Goal: Information Seeking & Learning: Learn about a topic

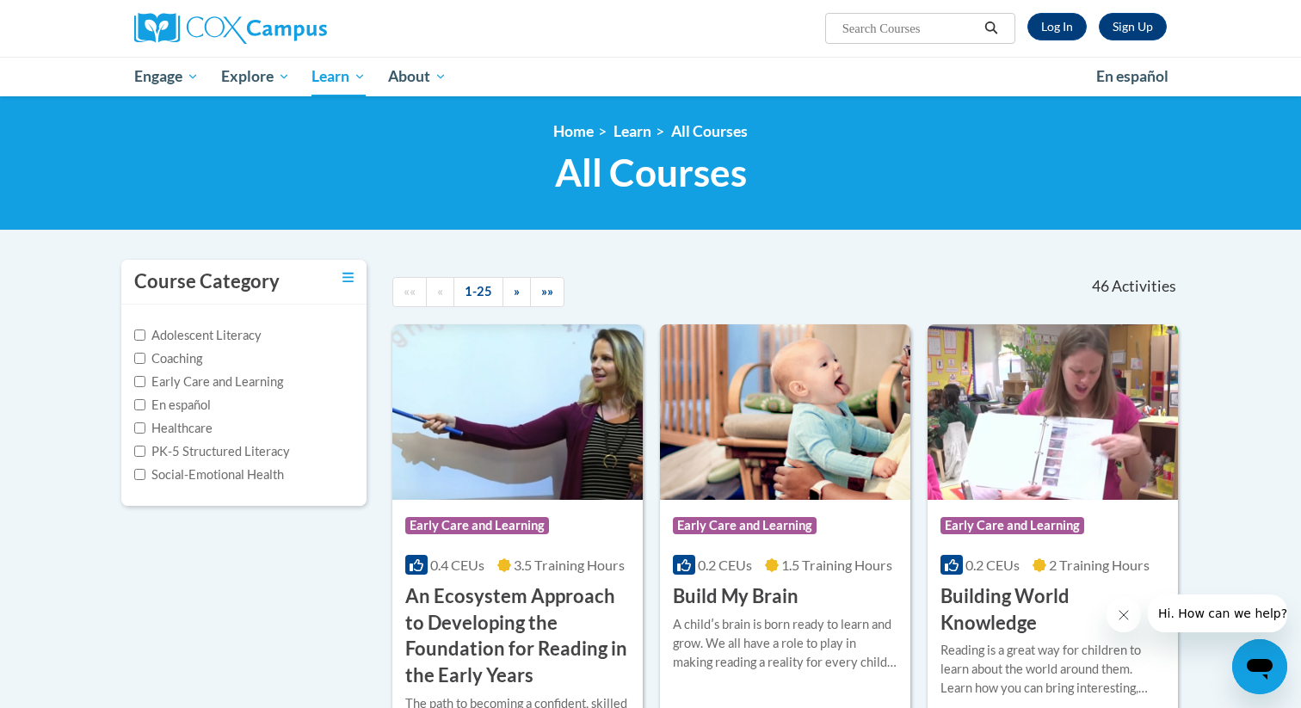
click at [925, 26] on input "Search..." at bounding box center [910, 28] width 138 height 21
type input "t"
type input "structured"
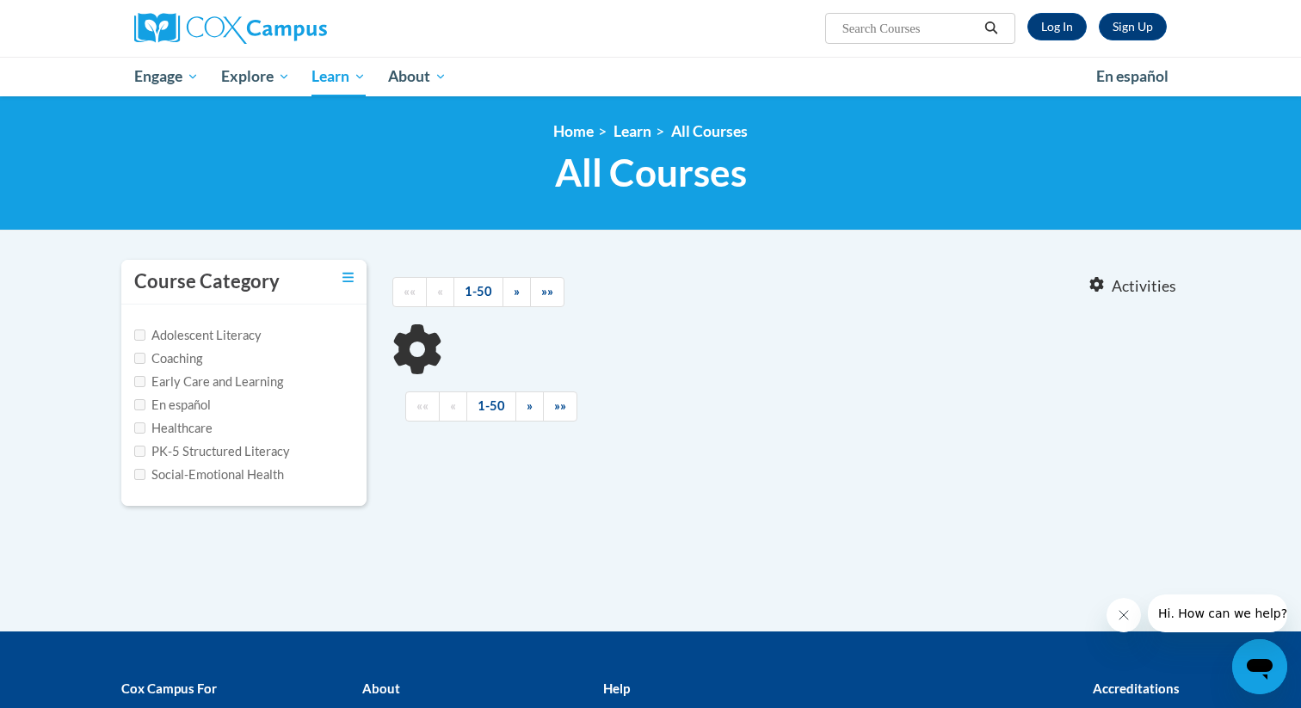
type input "structured"
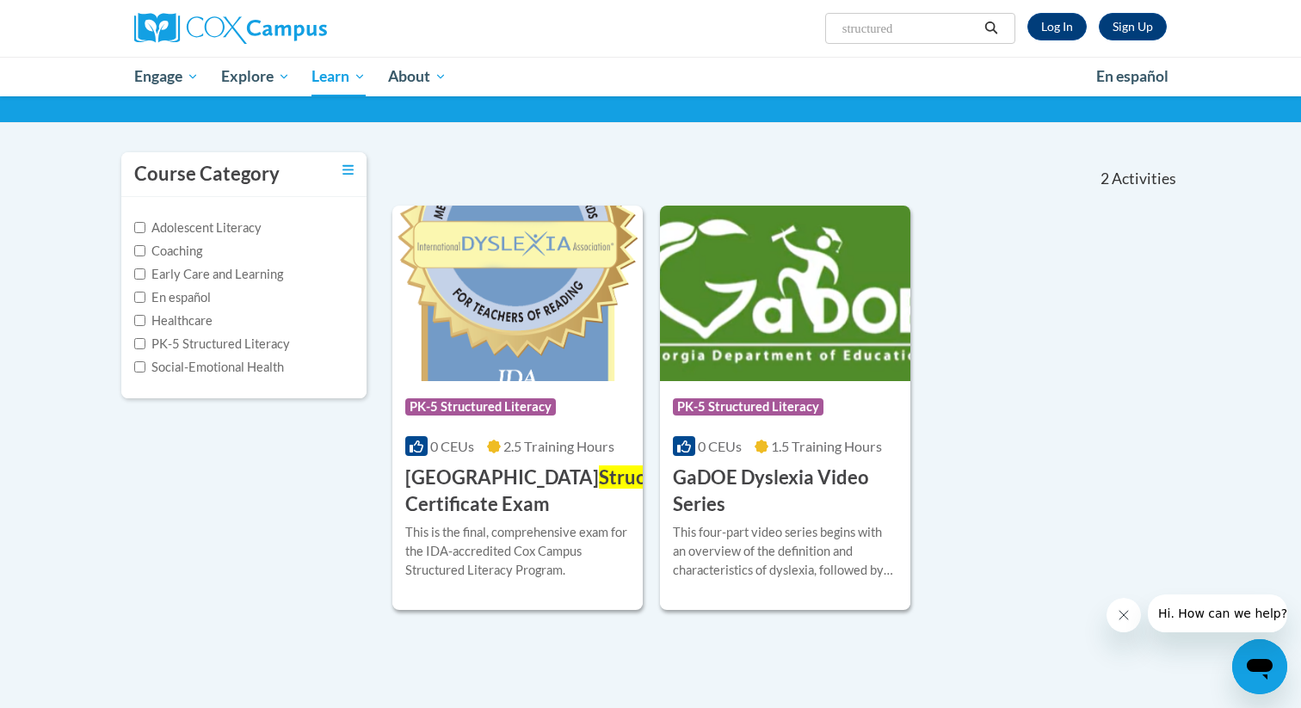
scroll to position [106, 0]
